Goal: Information Seeking & Learning: Learn about a topic

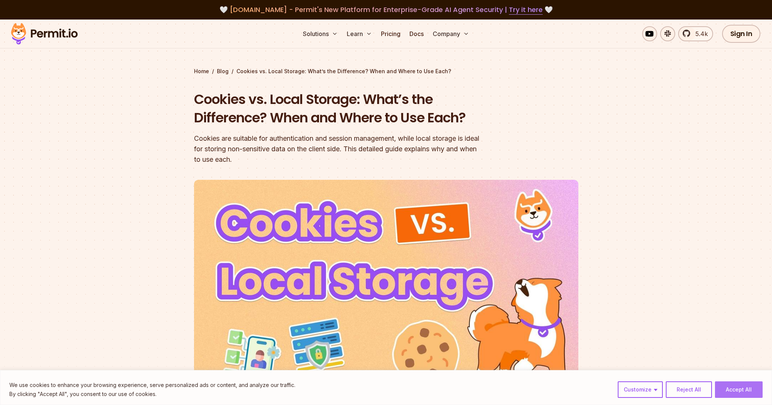
click at [730, 387] on button "Accept All" at bounding box center [739, 389] width 48 height 17
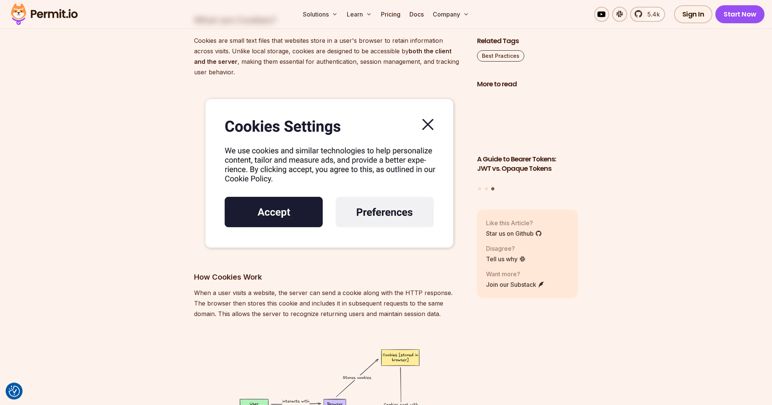
scroll to position [1657, 0]
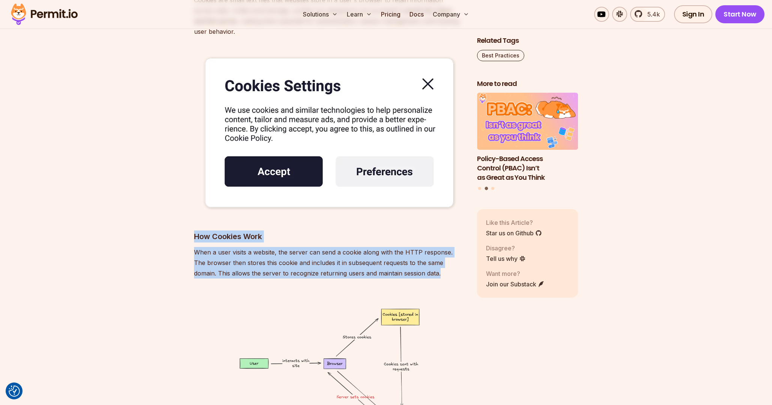
drag, startPoint x: 185, startPoint y: 233, endPoint x: 425, endPoint y: 270, distance: 243.0
click at [425, 270] on p "When a user visits a website, the server can send a cookie along with the HTTP …" at bounding box center [329, 263] width 271 height 32
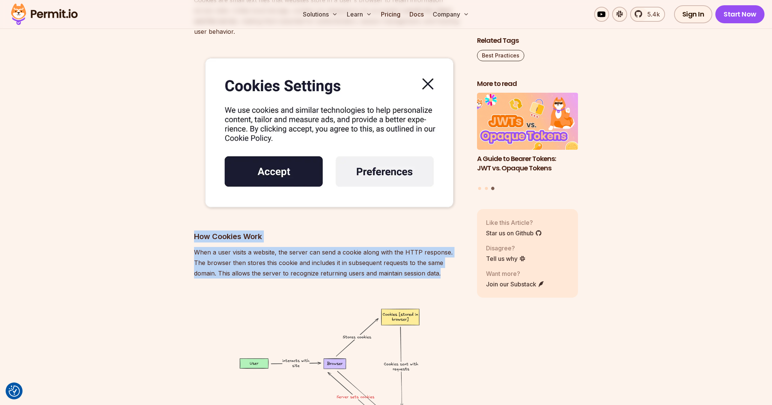
drag, startPoint x: 433, startPoint y: 275, endPoint x: 176, endPoint y: 238, distance: 260.1
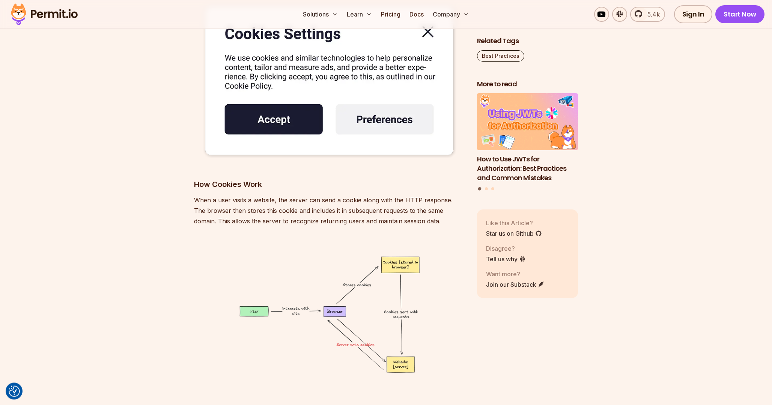
scroll to position [1723, 0]
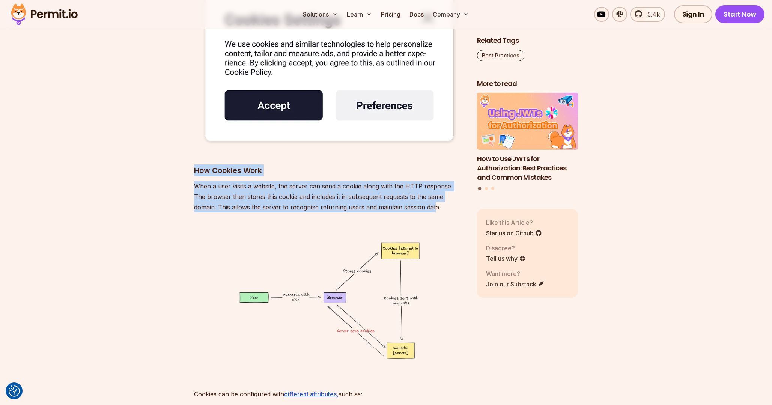
drag, startPoint x: 191, startPoint y: 167, endPoint x: 411, endPoint y: 207, distance: 223.2
click at [411, 207] on p "When a user visits a website, the server can send a cookie along with the HTTP …" at bounding box center [329, 197] width 271 height 32
drag, startPoint x: 417, startPoint y: 207, endPoint x: 192, endPoint y: 173, distance: 227.4
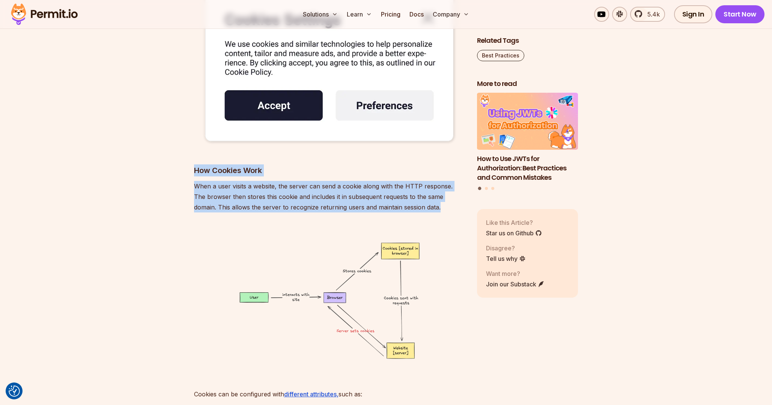
drag, startPoint x: 192, startPoint y: 173, endPoint x: 433, endPoint y: 204, distance: 243.2
click at [433, 204] on p "When a user visits a website, the server can send a cookie along with the HTTP …" at bounding box center [329, 197] width 271 height 32
drag, startPoint x: 417, startPoint y: 207, endPoint x: 196, endPoint y: 168, distance: 224.8
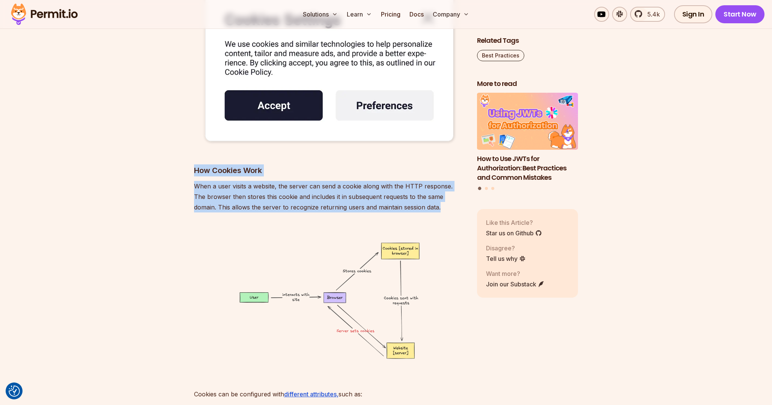
drag, startPoint x: 191, startPoint y: 168, endPoint x: 426, endPoint y: 210, distance: 238.3
click at [426, 210] on p "When a user visits a website, the server can send a cookie along with the HTTP …" at bounding box center [329, 197] width 271 height 32
drag, startPoint x: 436, startPoint y: 211, endPoint x: 196, endPoint y: 169, distance: 243.8
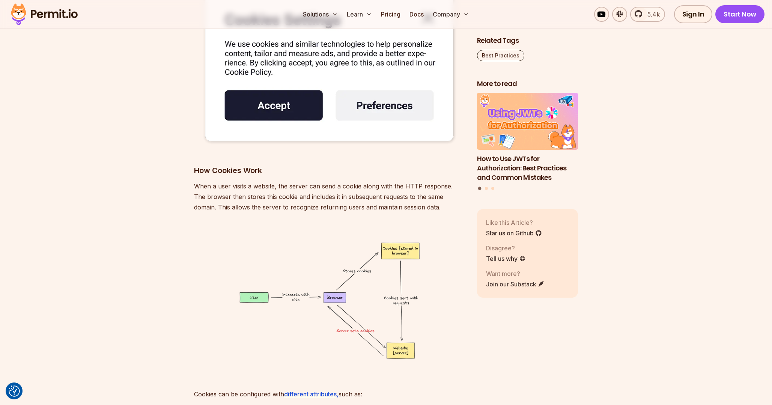
click at [196, 168] on h3 "How Cookies Work" at bounding box center [329, 170] width 271 height 12
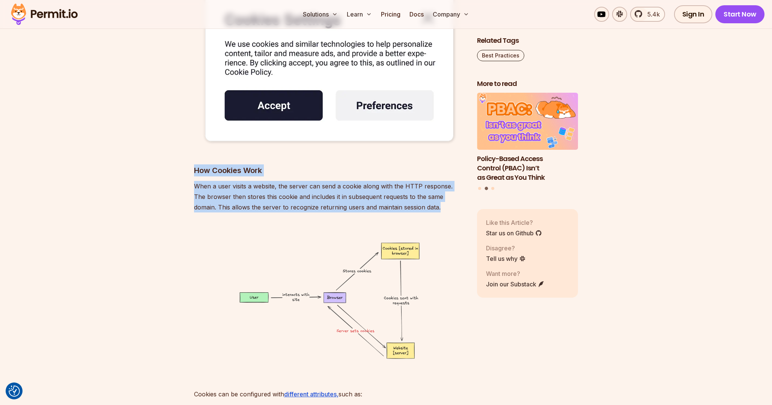
drag, startPoint x: 194, startPoint y: 168, endPoint x: 423, endPoint y: 211, distance: 233.2
click at [423, 211] on p "When a user visits a website, the server can send a cookie along with the HTTP …" at bounding box center [329, 197] width 271 height 32
drag, startPoint x: 433, startPoint y: 212, endPoint x: 192, endPoint y: 169, distance: 244.4
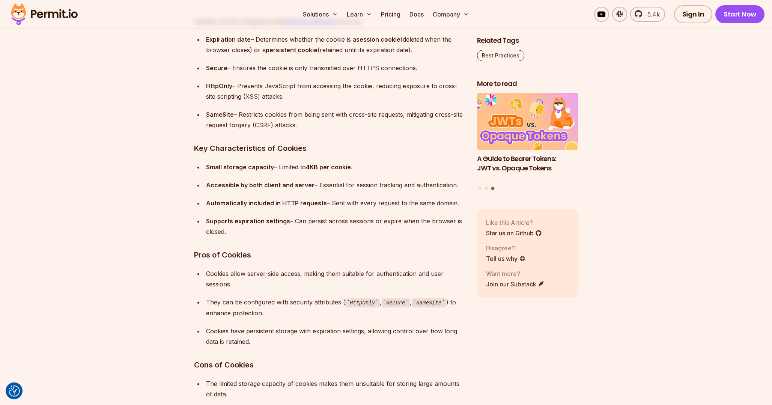
scroll to position [2113, 0]
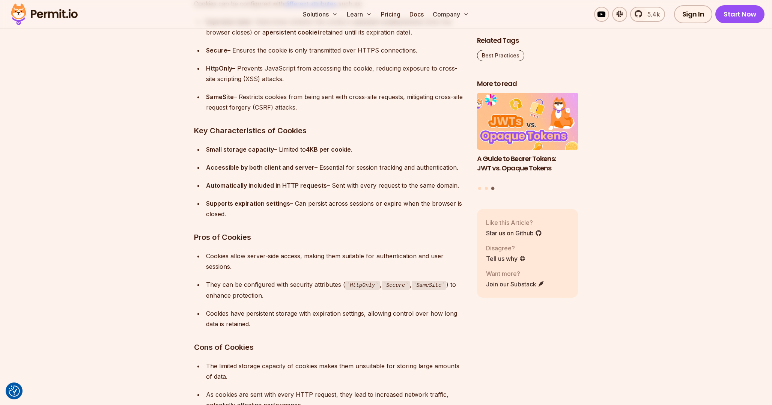
drag, startPoint x: 185, startPoint y: 129, endPoint x: 283, endPoint y: 212, distance: 128.9
click at [283, 212] on div "Supports expiration settings – Can persist across sessions or expire when the b…" at bounding box center [335, 208] width 259 height 21
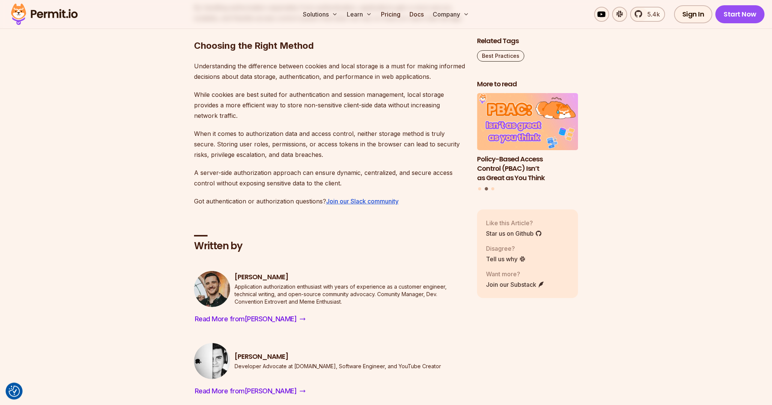
scroll to position [4491, 0]
